Goal: Transaction & Acquisition: Book appointment/travel/reservation

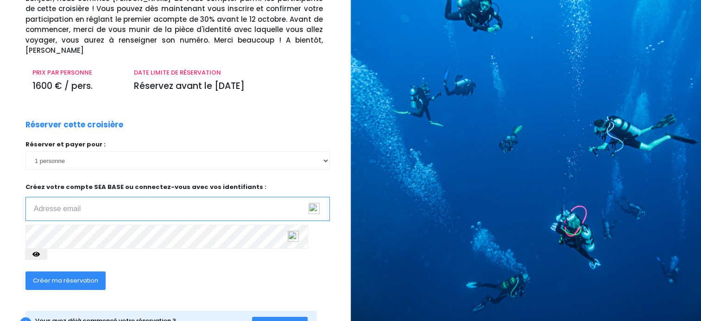
scroll to position [98, 0]
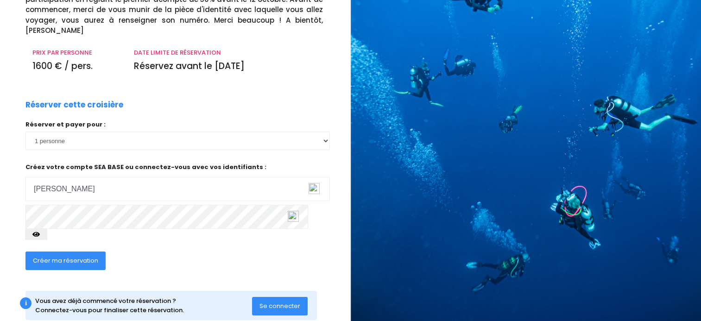
click at [16, 209] on div "RÉSERVEZ VOTRE CROISIÈRE Croisière Supermix - Du 03/10/26 au 10/10/26 - Antarès…" at bounding box center [171, 125] width 357 height 425
click at [47, 229] on button "button" at bounding box center [36, 234] width 22 height 11
click at [72, 256] on span "Créer ma réservation" at bounding box center [65, 260] width 65 height 9
type input "christophe.archer@laposte.net"
click at [64, 256] on span "Créer ma réservation" at bounding box center [65, 260] width 65 height 9
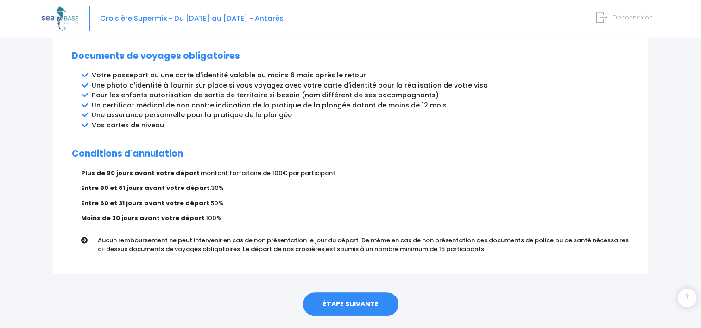
scroll to position [505, 0]
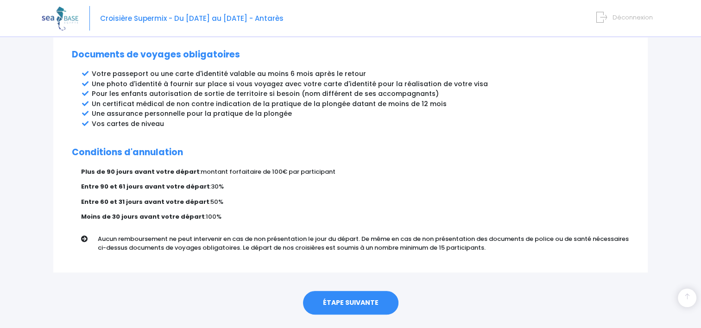
click at [354, 291] on link "ÉTAPE SUIVANTE" at bounding box center [350, 303] width 95 height 24
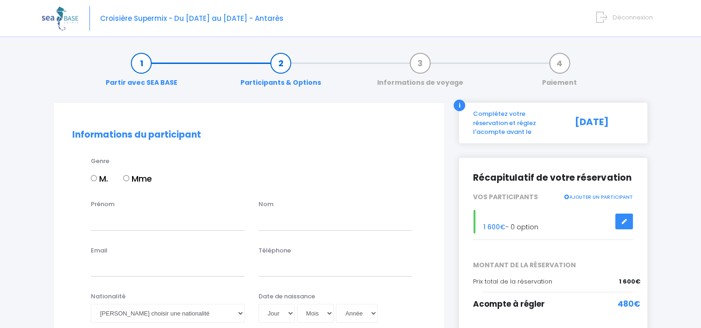
click at [94, 178] on input "M." at bounding box center [94, 178] width 6 height 6
radio input "true"
click at [104, 217] on input "Prénom" at bounding box center [168, 221] width 154 height 19
type input "Christophe"
type input "Ruat"
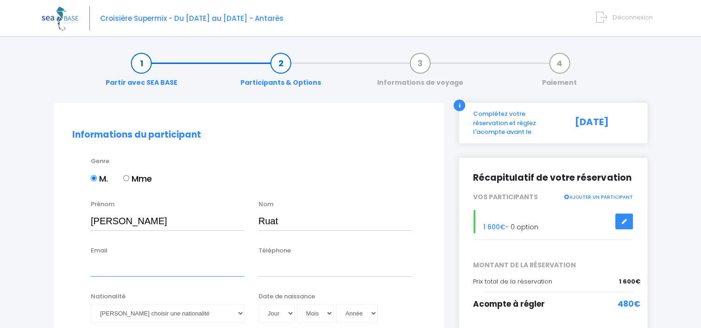
click at [98, 273] on input "Email" at bounding box center [168, 267] width 154 height 19
type input "christophe.archer@laposte.net"
click at [274, 269] on input "Téléphone" at bounding box center [335, 267] width 154 height 19
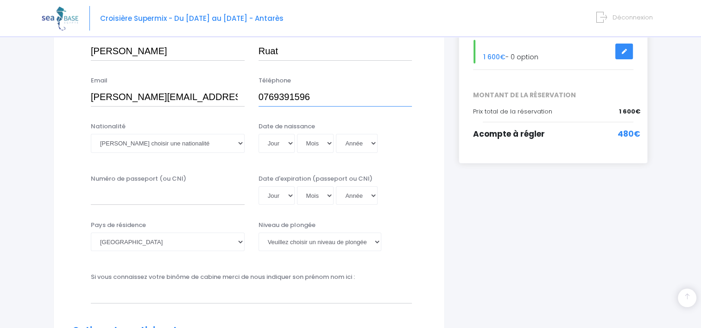
scroll to position [195, 0]
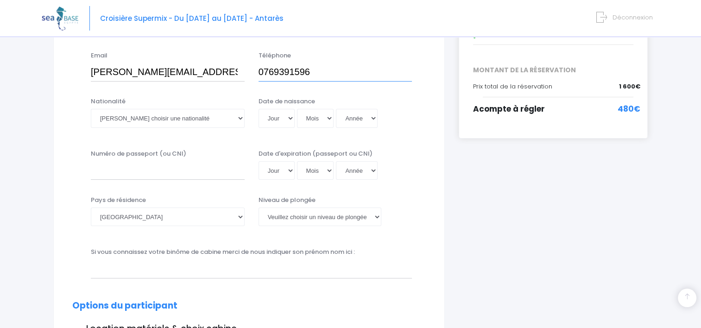
type input "0769391596"
click at [238, 119] on select "Veuillez choisir une nationalité Afghane Albanaise Algerienne Allemande America…" at bounding box center [168, 118] width 154 height 19
select select "Française"
click at [91, 109] on select "Veuillez choisir une nationalité Afghane Albanaise Algerienne Allemande America…" at bounding box center [168, 118] width 154 height 19
click at [292, 115] on select "Jour 01 02 03 04 05 06 07 08 09 10 11 12 13 14 15 16 17 18 19 20 21 22 23 24 25…" at bounding box center [276, 118] width 36 height 19
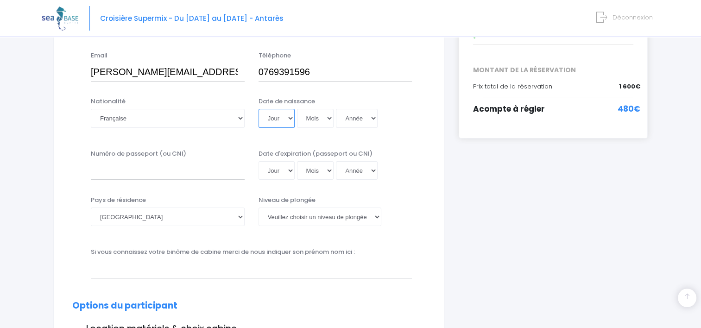
select select "24"
click at [258, 109] on select "Jour 01 02 03 04 05 06 07 08 09 10 11 12 13 14 15 16 17 18 19 20 21 22 23 24 25…" at bounding box center [276, 118] width 36 height 19
click at [327, 118] on select "Mois 01 02 03 04 05 06 07 08 09 10 11 12" at bounding box center [315, 118] width 37 height 19
select select "04"
click at [297, 109] on select "Mois 01 02 03 04 05 06 07 08 09 10 11 12" at bounding box center [315, 118] width 37 height 19
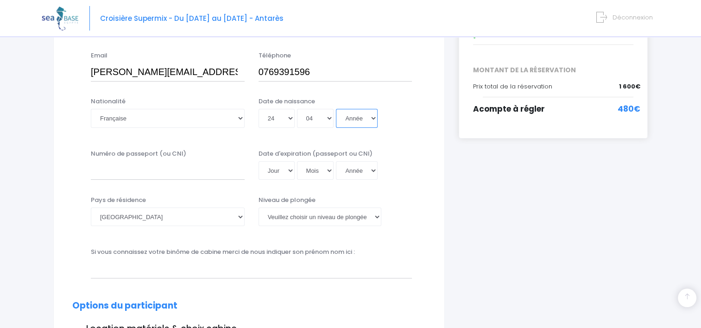
click at [371, 118] on select "Année 2045 2044 2043 2042 2041 2040 2039 2038 2037 2036 2035 2034 2033 2032 203…" at bounding box center [357, 118] width 42 height 19
select select "1964"
click at [336, 109] on select "Année 2045 2044 2043 2042 2041 2040 2039 2038 2037 2036 2035 2034 2033 2032 203…" at bounding box center [357, 118] width 42 height 19
type input "1964-04-24"
click at [111, 172] on input "Numéro de passeport (ou CNI)" at bounding box center [168, 170] width 154 height 19
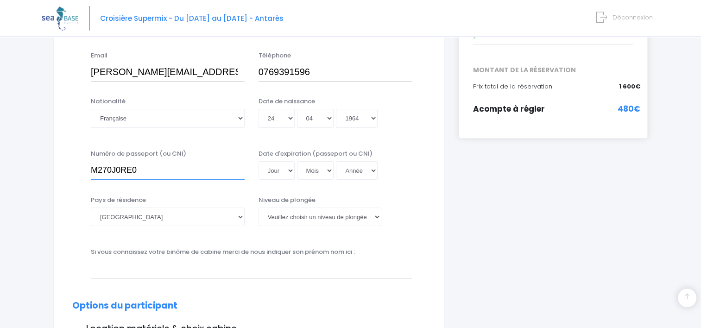
type input "M270J0RE0"
click at [287, 171] on select "Jour 01 02 03 04 05 06 07 08 09 10 11 12 13 14 15 16 17 18 19 20 21 22 23 24 25…" at bounding box center [276, 170] width 36 height 19
select select "07"
click at [258, 161] on select "Jour 01 02 03 04 05 06 07 08 09 10 11 12 13 14 15 16 17 18 19 20 21 22 23 24 25…" at bounding box center [276, 170] width 36 height 19
click at [328, 169] on select "Mois 01 02 03 04 05 06 07 08 09 10 11 12" at bounding box center [315, 170] width 37 height 19
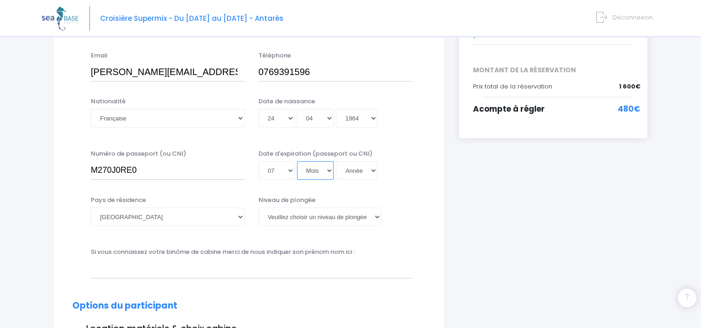
select select "07"
click at [297, 161] on select "Mois 01 02 03 04 05 06 07 08 09 10 11 12" at bounding box center [315, 170] width 37 height 19
click at [374, 169] on select "Année 2045 2044 2043 2042 2041 2040 2039 2038 2037 2036 2035 2034 2033 2032 203…" at bounding box center [357, 170] width 42 height 19
select select "2031"
click at [336, 161] on select "Année 2045 2044 2043 2042 2041 2040 2039 2038 2037 2036 2035 2034 2033 2032 203…" at bounding box center [357, 170] width 42 height 19
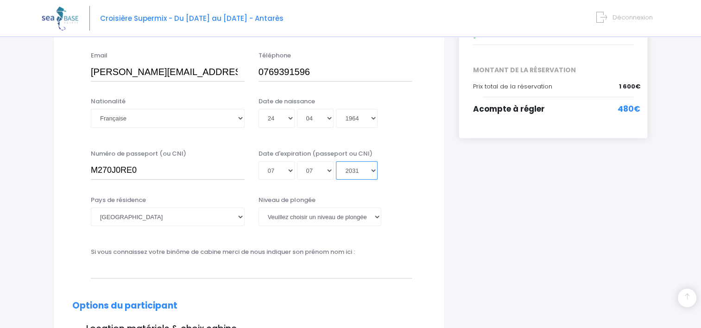
type input "2031-07-07"
click at [378, 217] on select "Veuillez choisir un niveau de plongée Non plongeur Junior OW diver Adventure OW…" at bounding box center [319, 216] width 123 height 19
select select "N3"
click at [258, 207] on select "Veuillez choisir un niveau de plongée Non plongeur Junior OW diver Adventure OW…" at bounding box center [319, 216] width 123 height 19
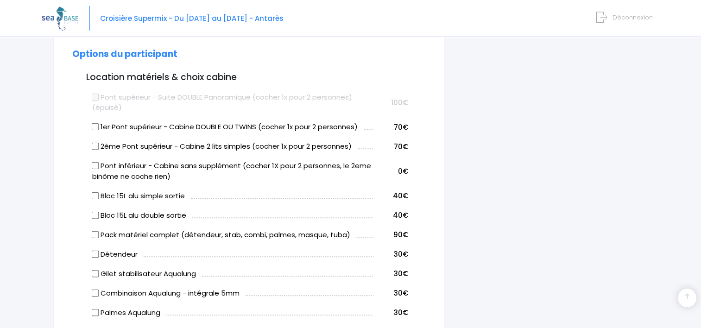
scroll to position [448, 0]
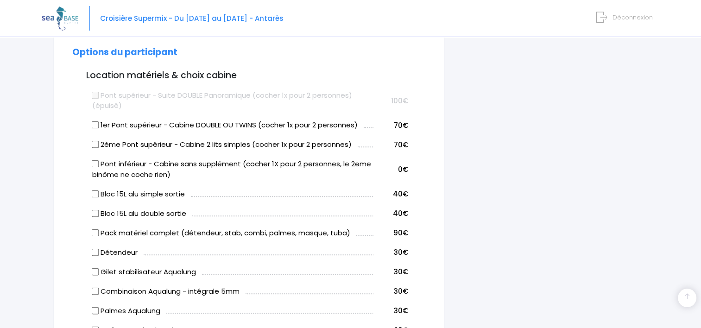
click at [94, 142] on input "2ème Pont supérieur - Cabine 2 lits simples (cocher 1x pour 2 personnes)" at bounding box center [95, 144] width 7 height 7
checkbox input "true"
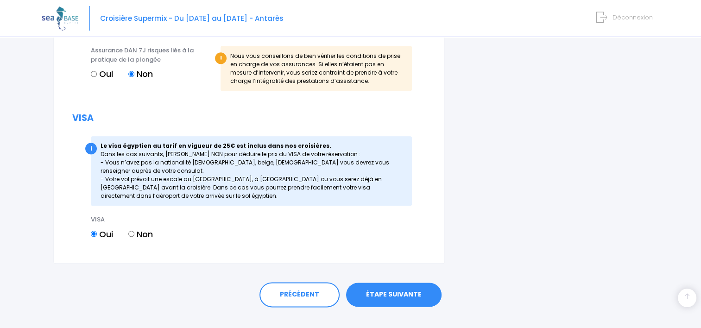
scroll to position [1037, 0]
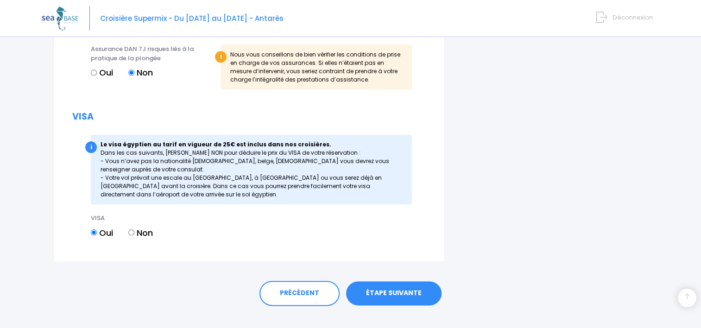
click at [393, 289] on link "ÉTAPE SUIVANTE" at bounding box center [393, 293] width 95 height 24
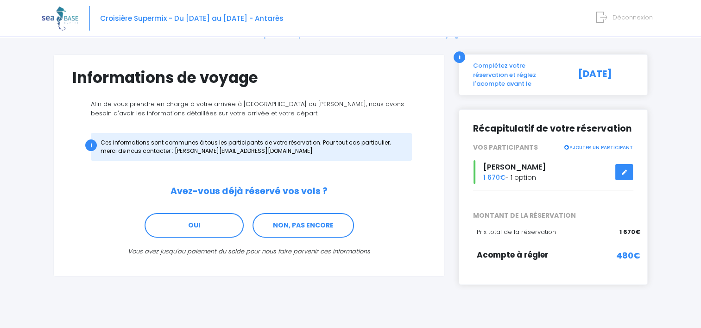
scroll to position [52, 0]
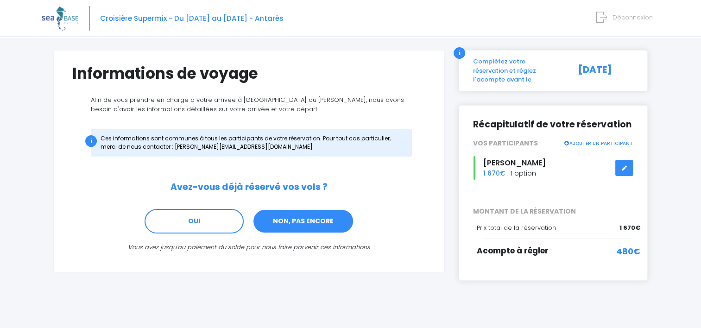
click at [302, 222] on link "NON, PAS ENCORE" at bounding box center [302, 221] width 101 height 25
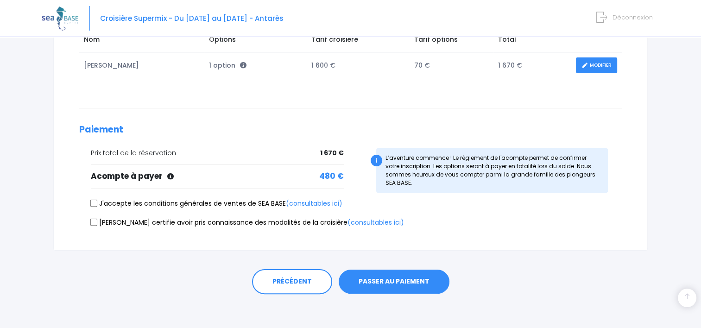
scroll to position [168, 0]
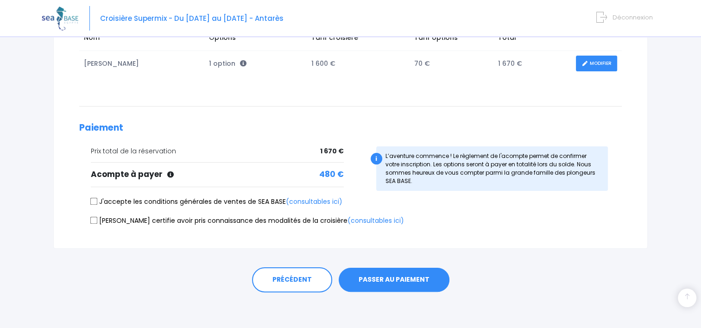
click at [94, 200] on input "J'accepte les conditions générales de ventes de SEA BASE (consultables ici)" at bounding box center [93, 201] width 7 height 7
checkbox input "true"
click at [91, 221] on input "[PERSON_NAME] certifie avoir pris connaissance des modalités de la croisière (c…" at bounding box center [93, 219] width 7 height 7
checkbox input "true"
click at [398, 276] on button "PASSER AU PAIEMENT" at bounding box center [393, 280] width 111 height 24
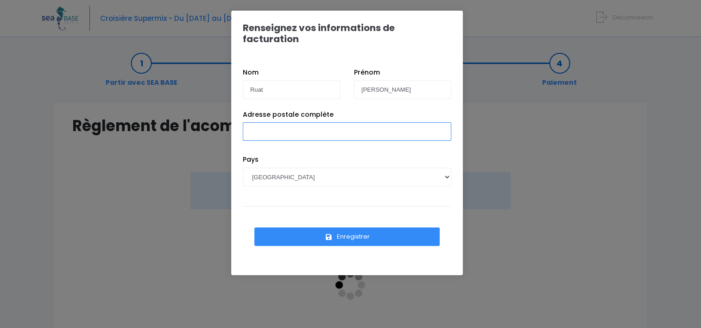
click at [249, 124] on input "Adresse postale complète" at bounding box center [347, 131] width 208 height 19
type input "32.rue du Grand Bois 73110 Valgelon La Rochette"
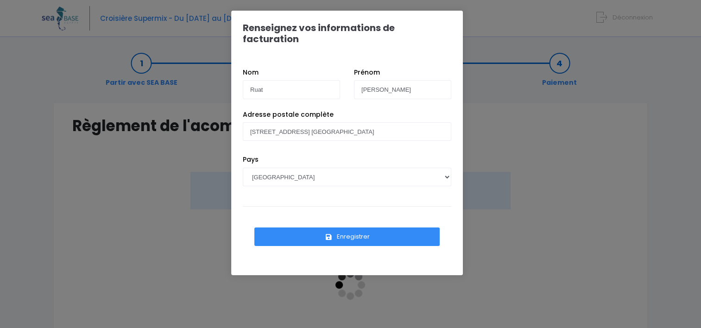
click at [362, 227] on button "Enregistrer" at bounding box center [346, 236] width 185 height 19
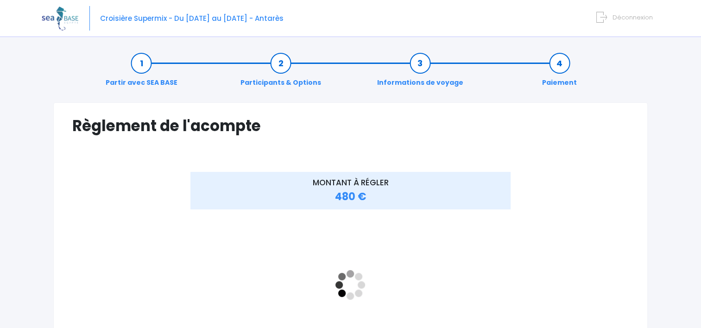
click at [305, 141] on div "Règlement de l'acompte Vérifiez vos informations de facturation Nom Ruat Prénom…" at bounding box center [350, 264] width 594 height 325
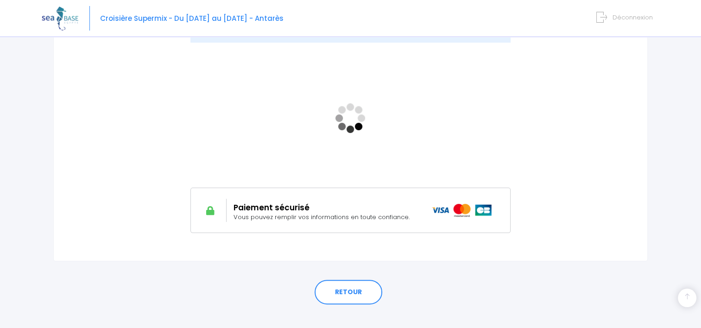
scroll to position [180, 0]
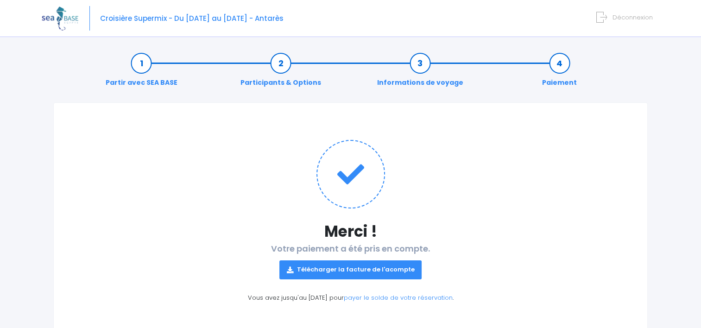
click at [350, 265] on link "Télécharger la facture de l'acompte" at bounding box center [350, 269] width 143 height 19
